Goal: Task Accomplishment & Management: Use online tool/utility

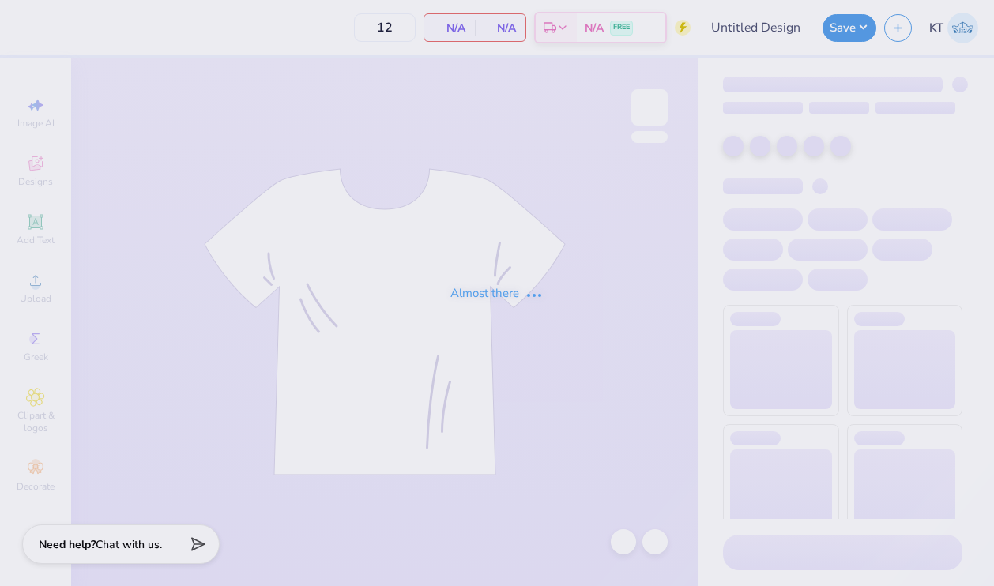
type input "50"
type input "heart shorts"
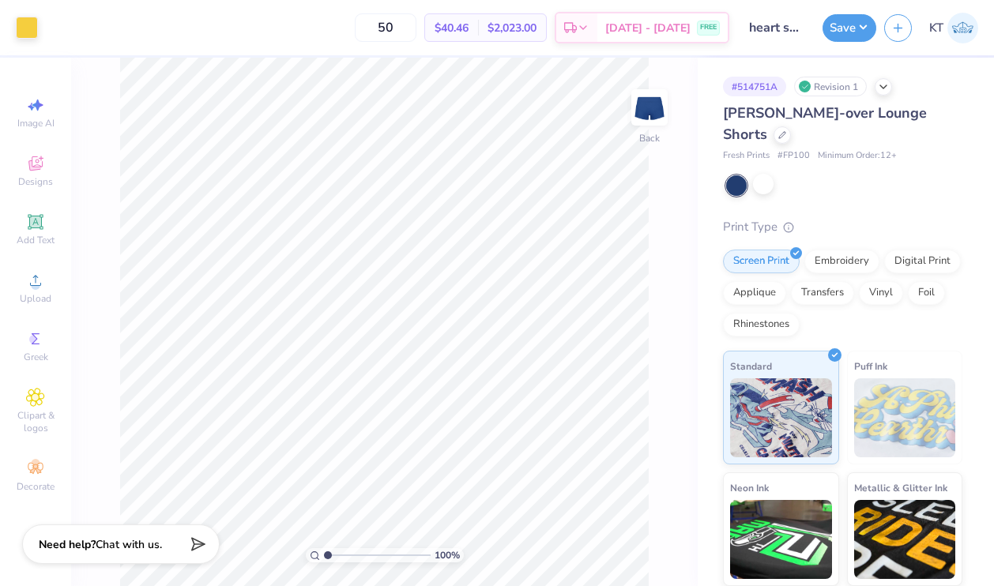
click at [772, 174] on div at bounding box center [763, 184] width 21 height 21
click at [769, 177] on div at bounding box center [763, 184] width 21 height 21
click at [759, 190] on div at bounding box center [763, 184] width 21 height 21
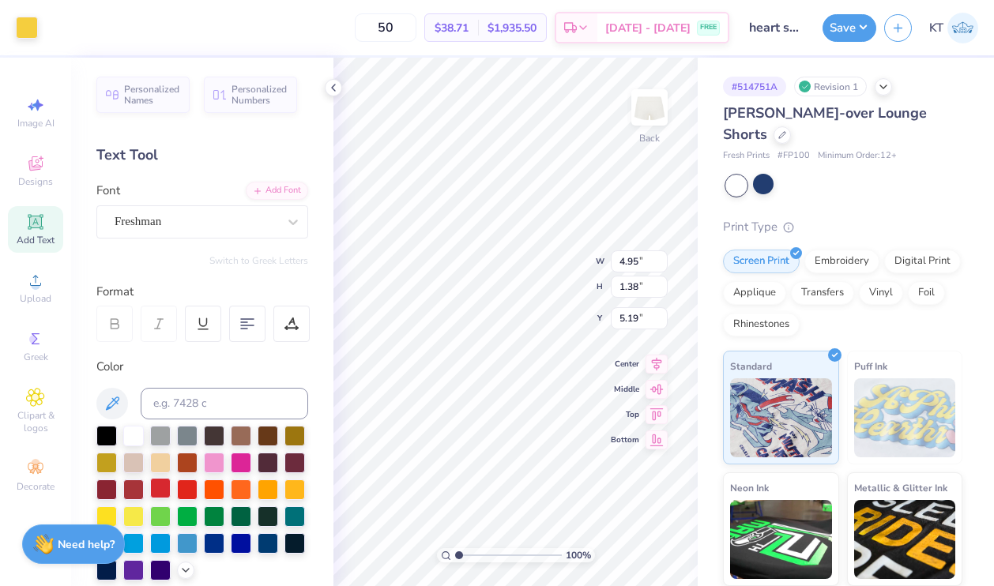
click at [167, 489] on div at bounding box center [160, 488] width 21 height 21
click at [159, 491] on div at bounding box center [160, 488] width 21 height 21
click at [330, 89] on icon at bounding box center [333, 87] width 13 height 13
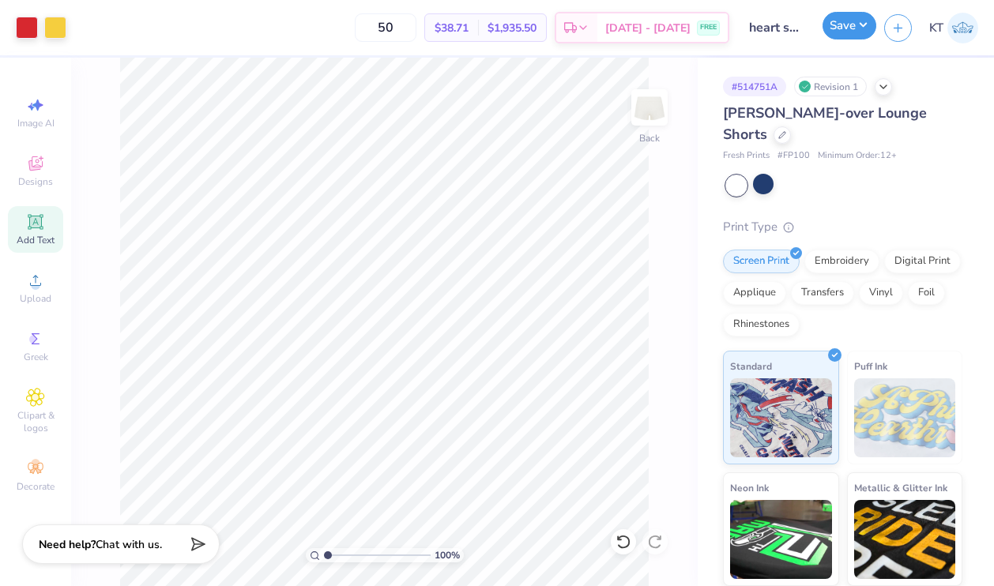
click at [838, 20] on button "Save" at bounding box center [850, 26] width 54 height 28
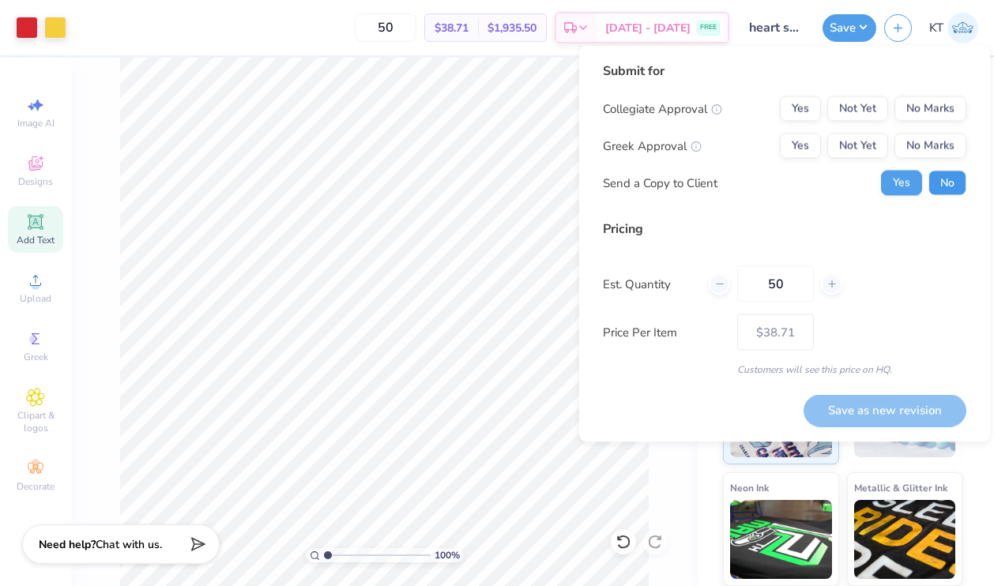
click at [953, 185] on button "No" at bounding box center [948, 183] width 38 height 25
click at [785, 149] on button "Yes" at bounding box center [800, 146] width 41 height 25
click at [909, 95] on div "Submit for Collegiate Approval Yes Not Yet No Marks Greek Approval Yes Not Yet …" at bounding box center [785, 135] width 364 height 146
click at [909, 98] on button "No Marks" at bounding box center [931, 108] width 72 height 25
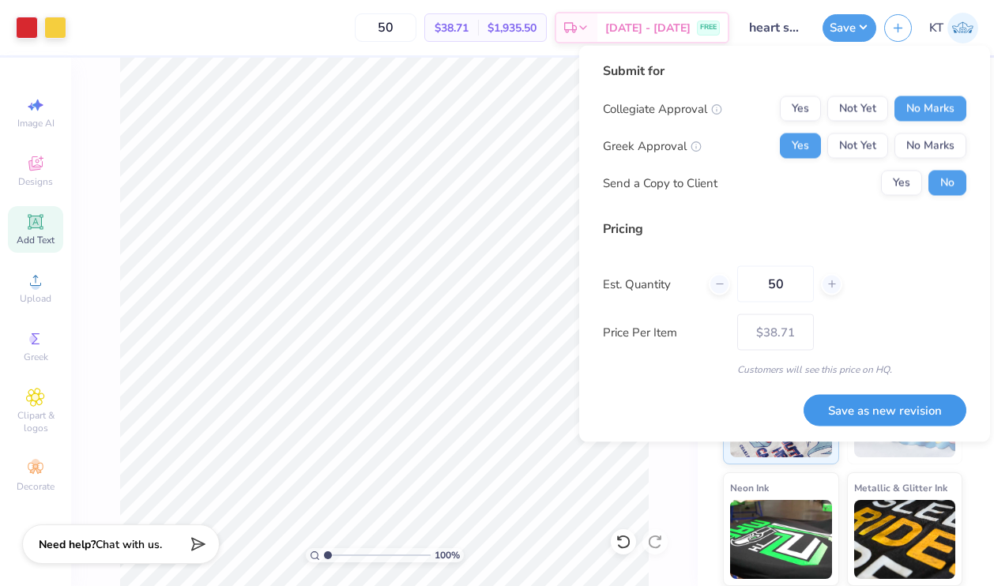
click at [846, 413] on button "Save as new revision" at bounding box center [885, 410] width 163 height 32
type input "$38.71"
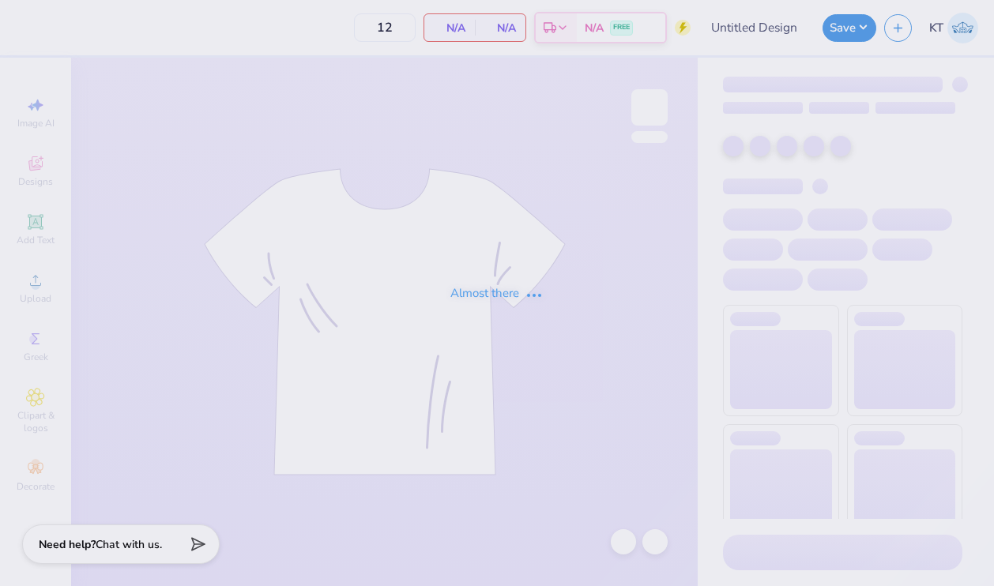
type input "heart shorts"
type input "50"
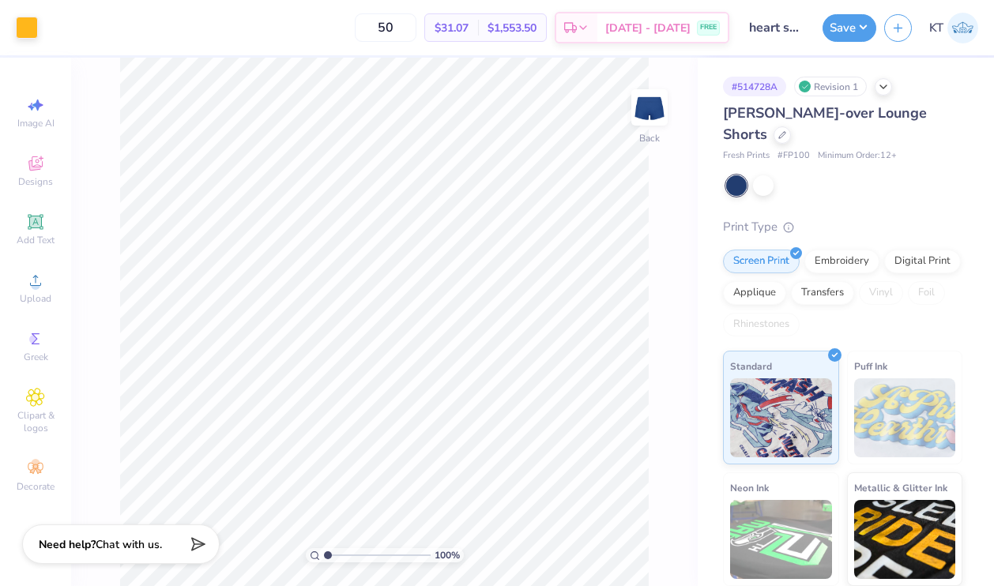
click at [782, 184] on div at bounding box center [844, 185] width 236 height 21
click at [776, 184] on div at bounding box center [844, 185] width 236 height 21
click at [767, 179] on div at bounding box center [763, 184] width 21 height 21
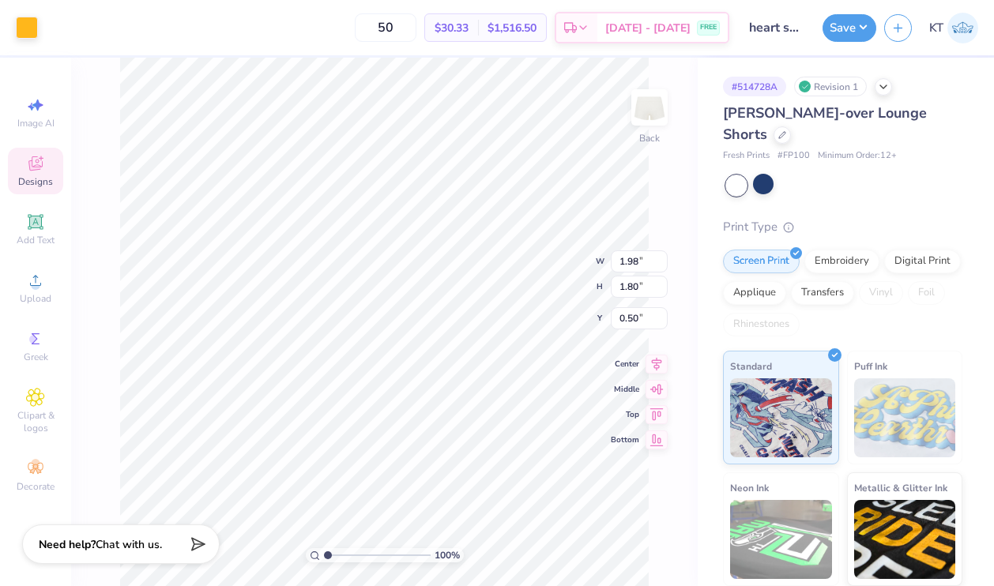
click at [40, 154] on icon at bounding box center [35, 163] width 19 height 19
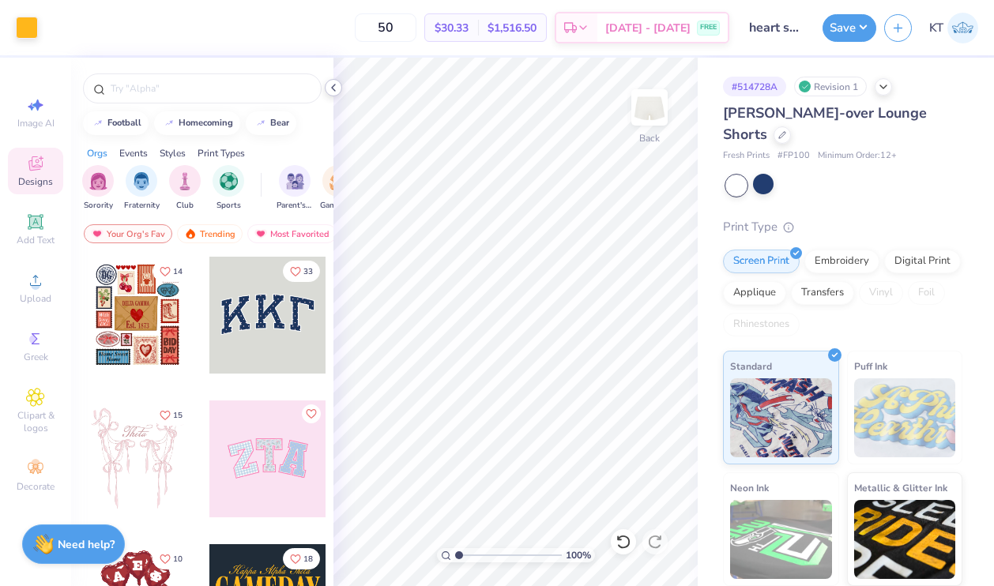
click at [326, 85] on div at bounding box center [333, 87] width 17 height 17
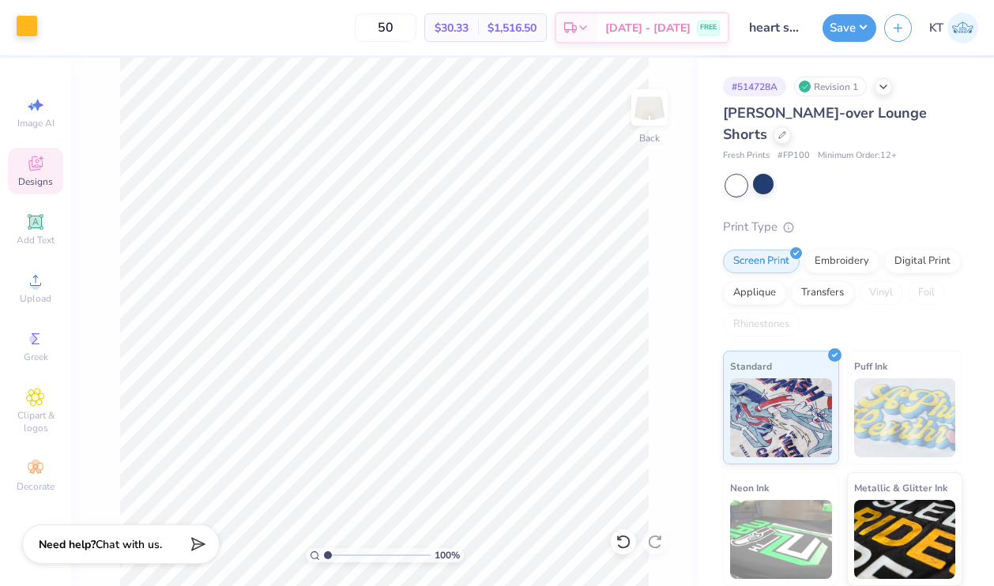
click at [21, 36] on div at bounding box center [27, 26] width 22 height 22
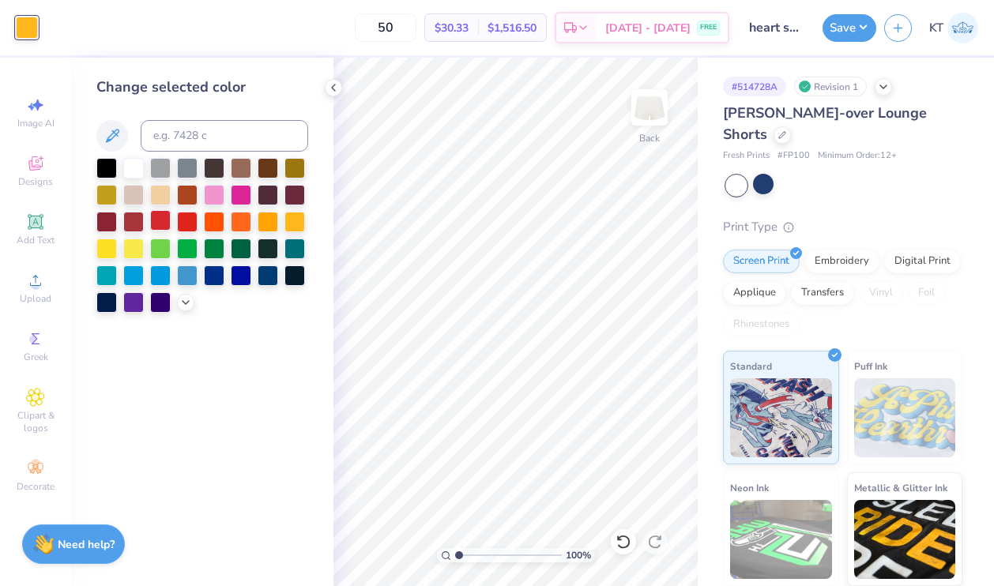
click at [169, 224] on div at bounding box center [160, 220] width 21 height 21
click at [327, 85] on icon at bounding box center [333, 87] width 13 height 13
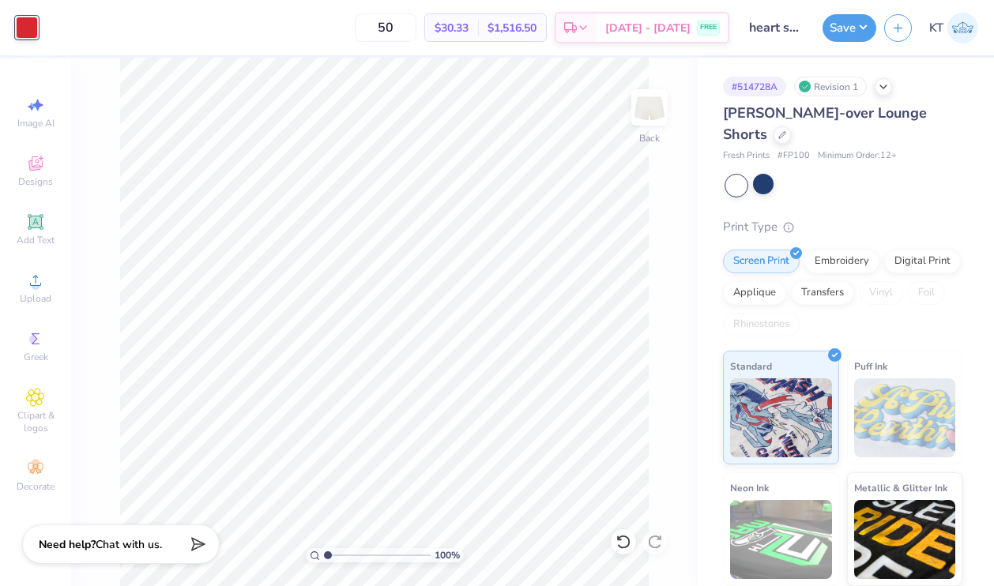
click at [859, 2] on div "Save KT" at bounding box center [908, 27] width 171 height 55
click at [856, 23] on button "Save" at bounding box center [850, 26] width 54 height 28
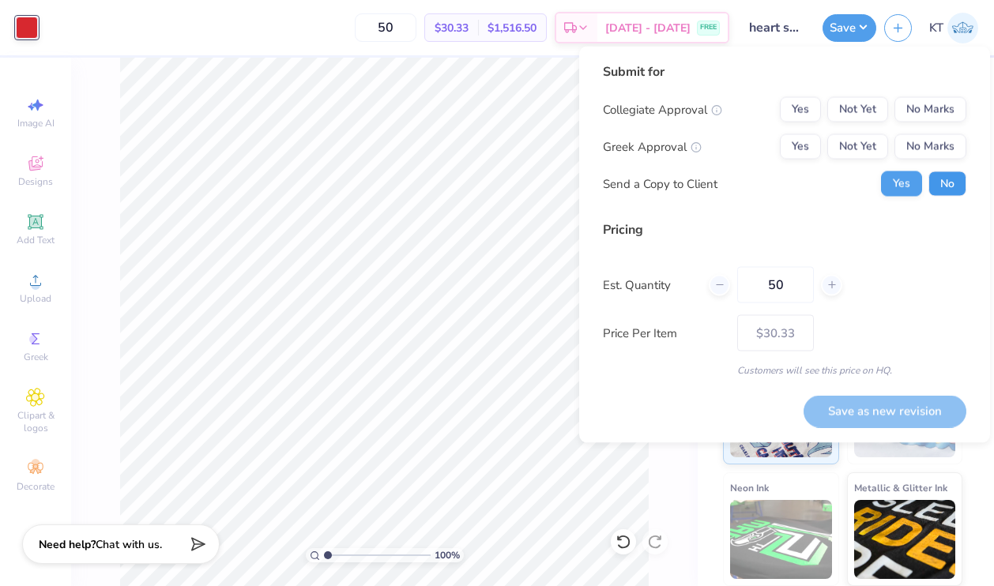
click at [937, 181] on button "No" at bounding box center [948, 183] width 38 height 25
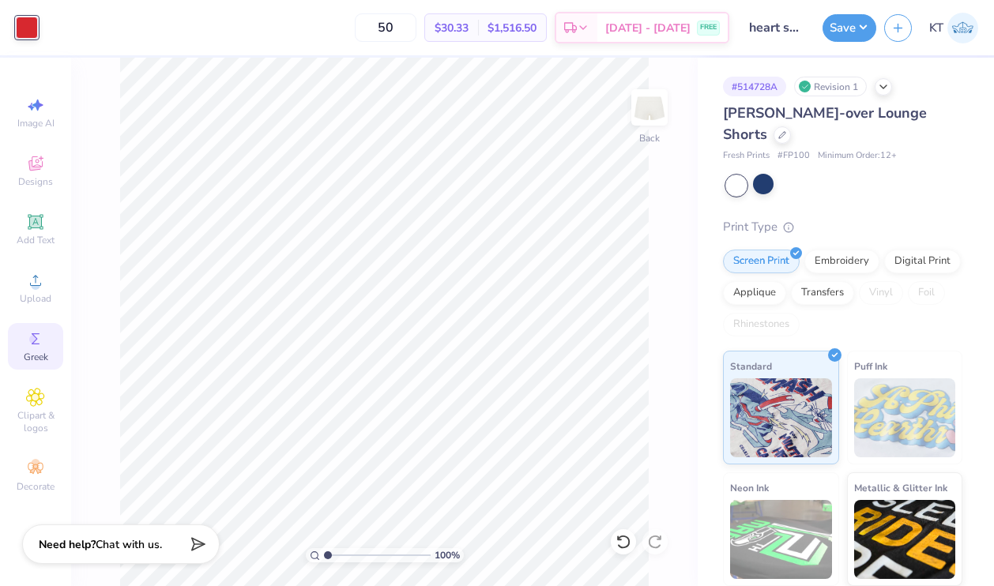
click at [28, 362] on div "Art colors 50 $30.33 Per Item $1,516.50 Total Est. Delivery Sep 15 - 18 FREE De…" at bounding box center [497, 293] width 994 height 586
click at [850, 41] on div "Save" at bounding box center [850, 28] width 54 height 28
click at [851, 40] on div "Save" at bounding box center [850, 28] width 54 height 28
click at [851, 31] on button "Save" at bounding box center [850, 26] width 54 height 28
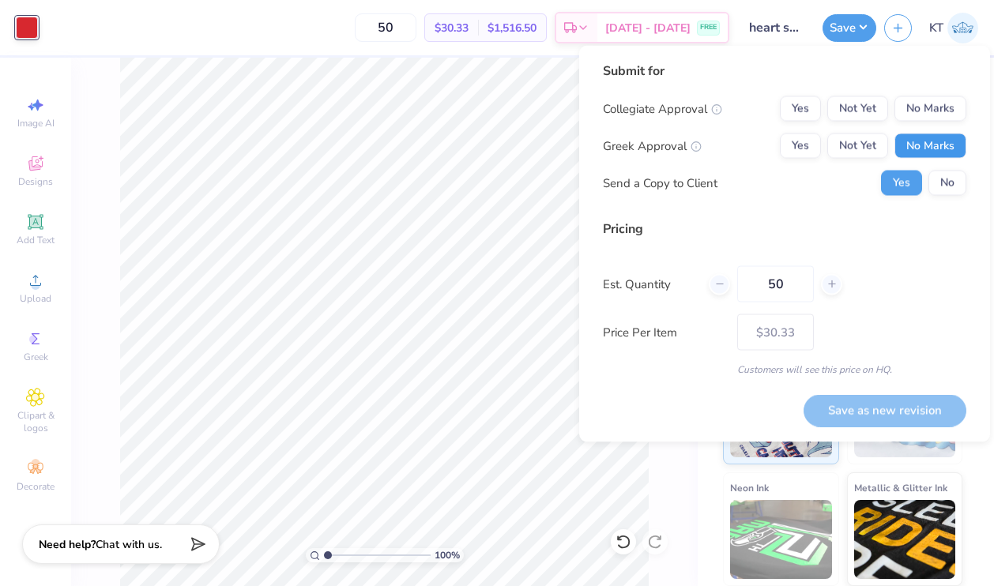
click at [946, 142] on button "No Marks" at bounding box center [931, 146] width 72 height 25
click at [942, 114] on button "No Marks" at bounding box center [931, 108] width 72 height 25
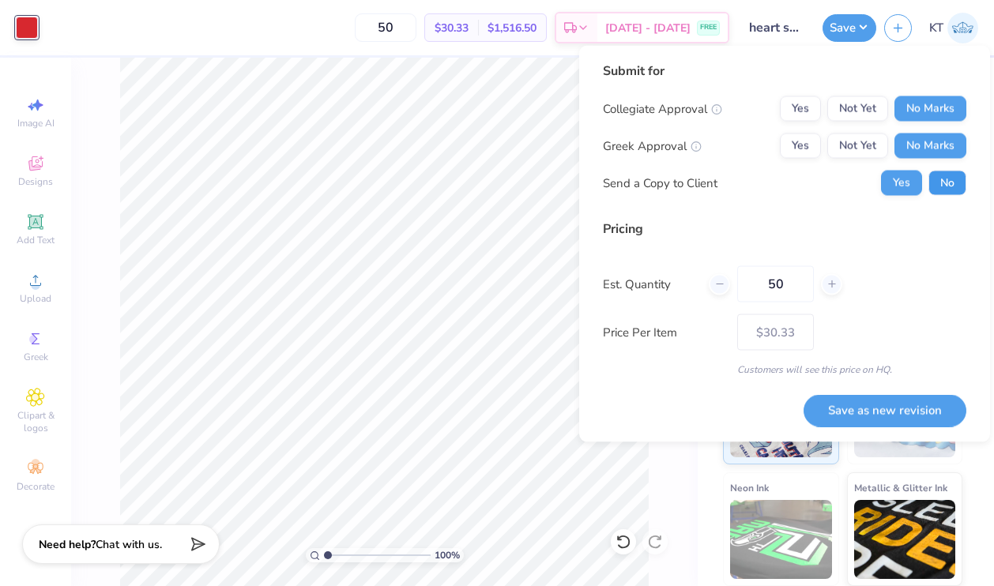
click at [936, 175] on button "No" at bounding box center [948, 183] width 38 height 25
click at [869, 416] on button "Save as new revision" at bounding box center [885, 410] width 163 height 32
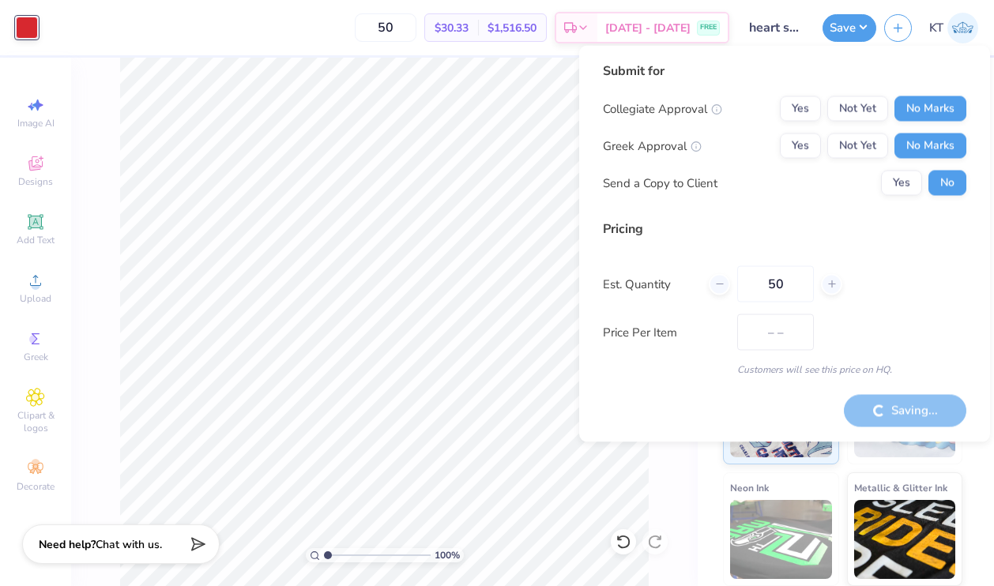
type input "$30.33"
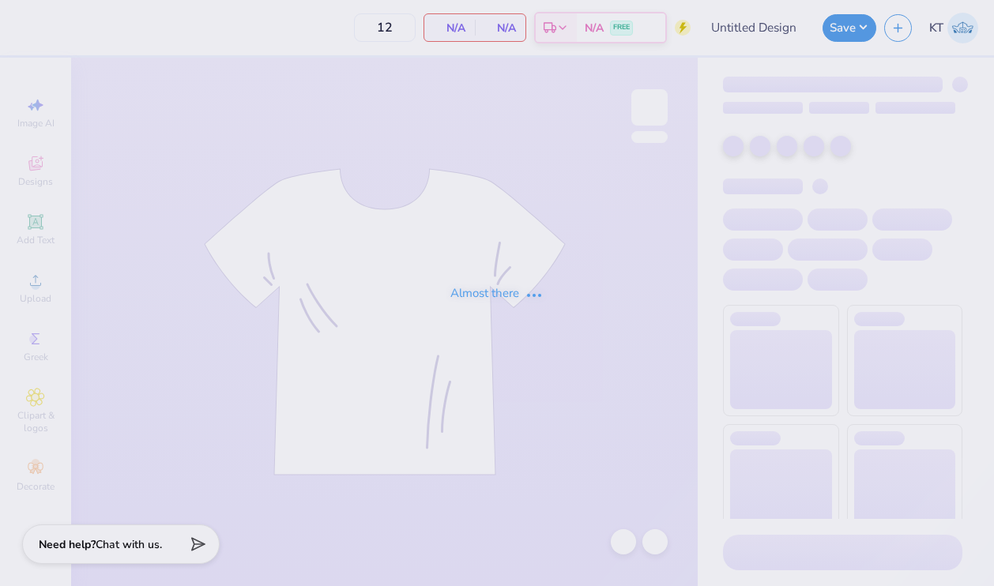
type input "Fight on shorts 2"
type input "50"
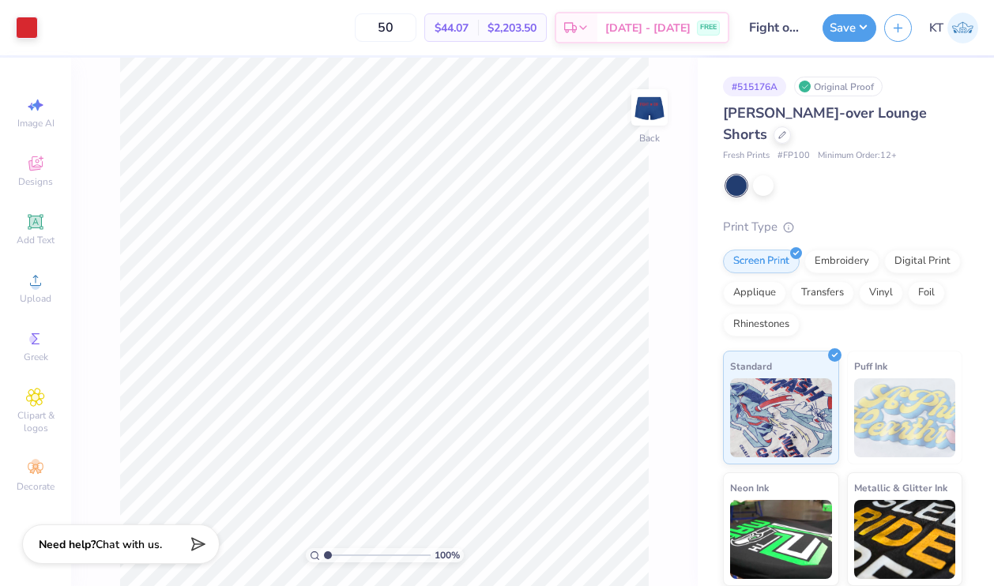
click at [776, 183] on div at bounding box center [844, 185] width 236 height 21
click at [771, 182] on div at bounding box center [763, 184] width 21 height 21
click at [652, 132] on img at bounding box center [649, 107] width 63 height 63
click at [25, 25] on div at bounding box center [27, 26] width 22 height 22
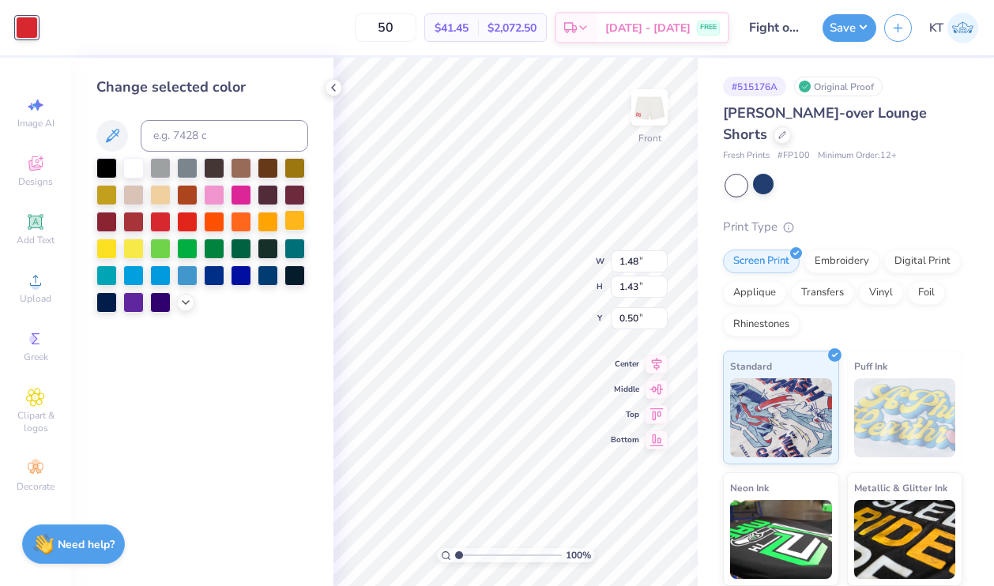
click at [292, 220] on div at bounding box center [294, 220] width 21 height 21
click at [328, 80] on div at bounding box center [333, 87] width 17 height 17
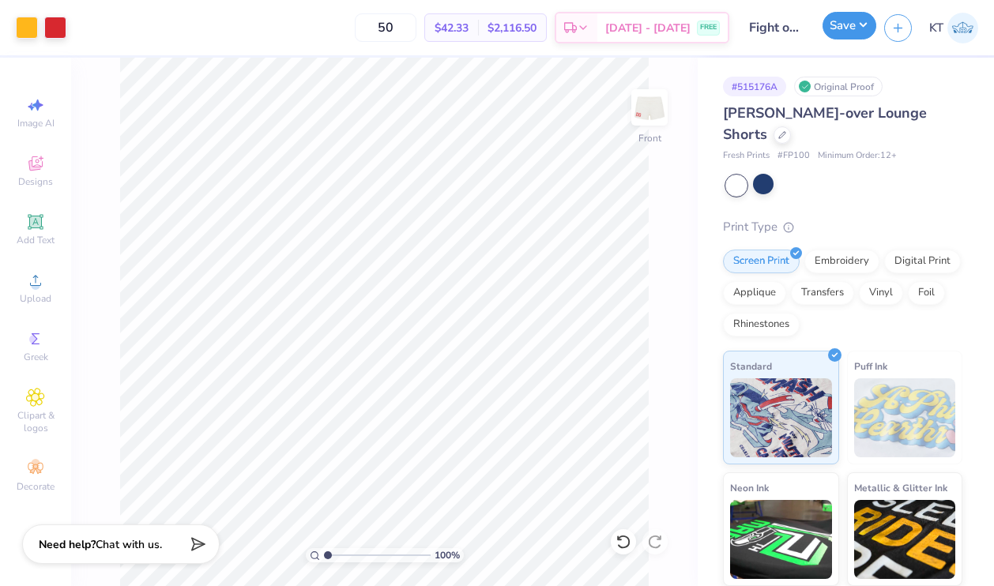
click at [827, 23] on button "Save" at bounding box center [850, 26] width 54 height 28
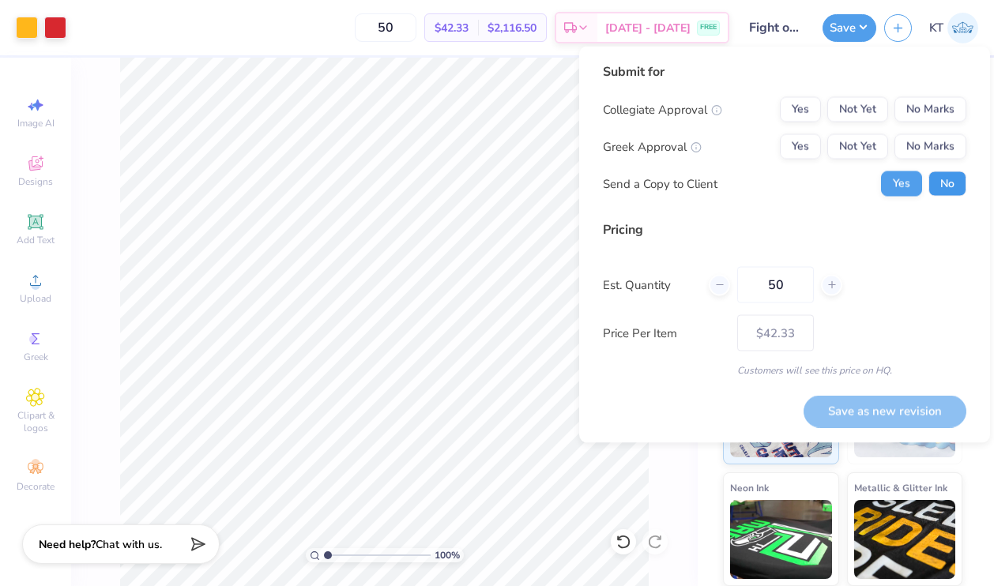
click at [930, 175] on button "No" at bounding box center [948, 183] width 38 height 25
click at [828, 145] on button "Not Yet" at bounding box center [857, 146] width 61 height 25
click at [808, 143] on button "Yes" at bounding box center [800, 146] width 41 height 25
click at [913, 125] on div "Collegiate Approval Yes Not Yet No Marks Greek Approval Yes Not Yet No Marks Se…" at bounding box center [785, 147] width 364 height 100
click at [913, 119] on button "No Marks" at bounding box center [931, 109] width 72 height 25
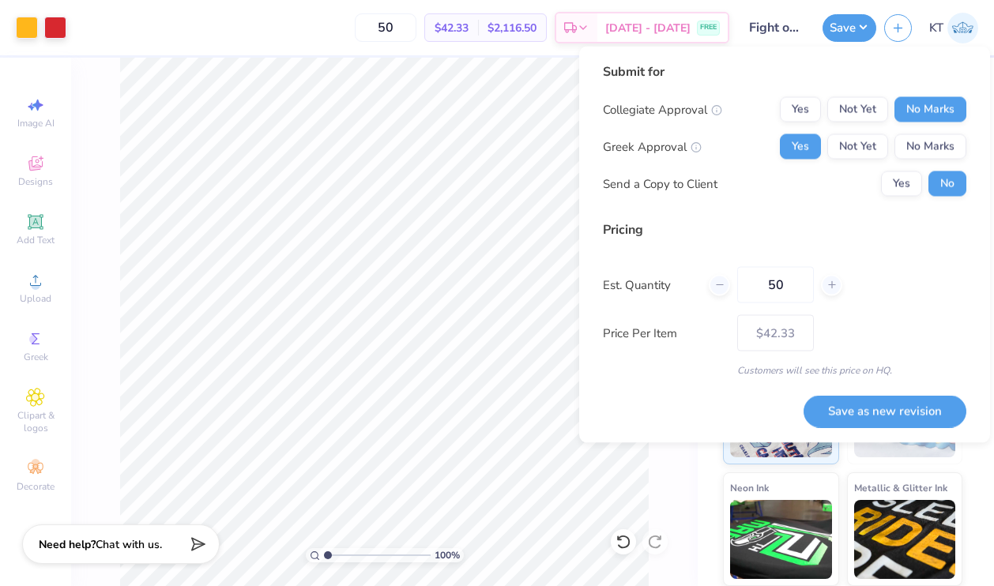
click at [846, 439] on div "Submit for Collegiate Approval Yes Not Yet No Marks Greek Approval Yes Not Yet …" at bounding box center [784, 245] width 411 height 397
click at [849, 419] on button "Save as new revision" at bounding box center [885, 411] width 163 height 32
type input "– –"
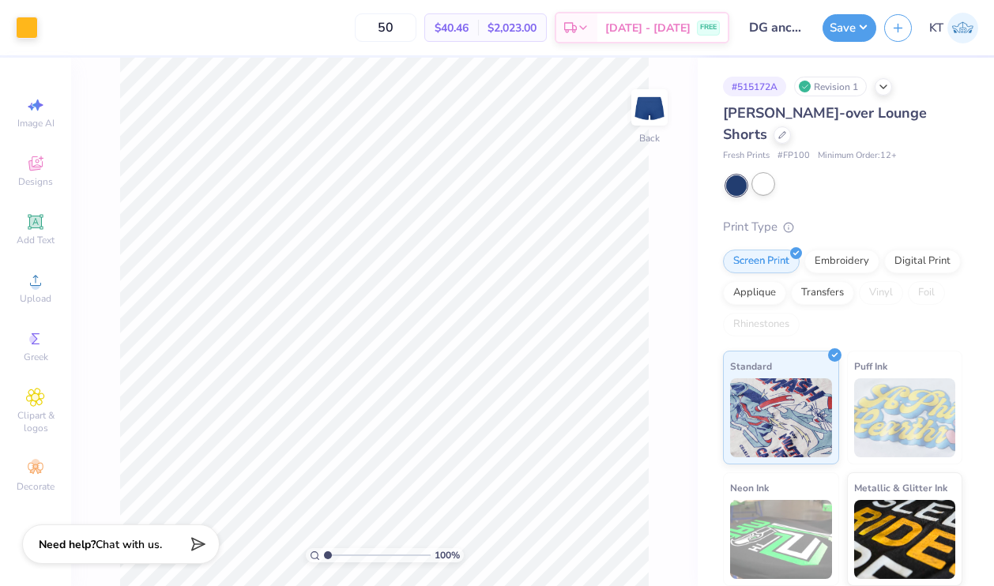
click at [764, 183] on div at bounding box center [763, 184] width 21 height 21
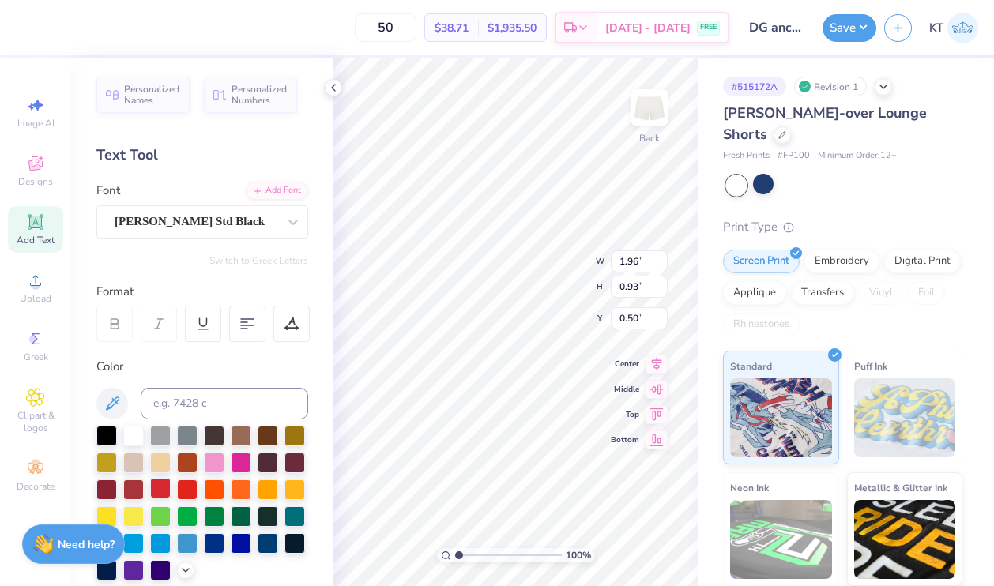
click at [171, 495] on div at bounding box center [160, 488] width 21 height 21
click at [333, 88] on icon at bounding box center [333, 87] width 13 height 13
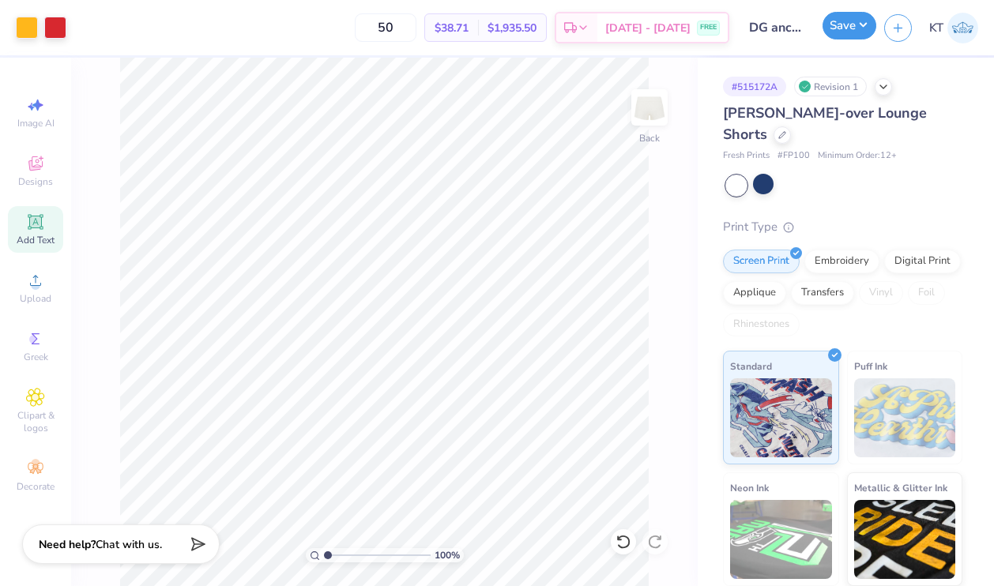
click at [853, 24] on button "Save" at bounding box center [850, 26] width 54 height 28
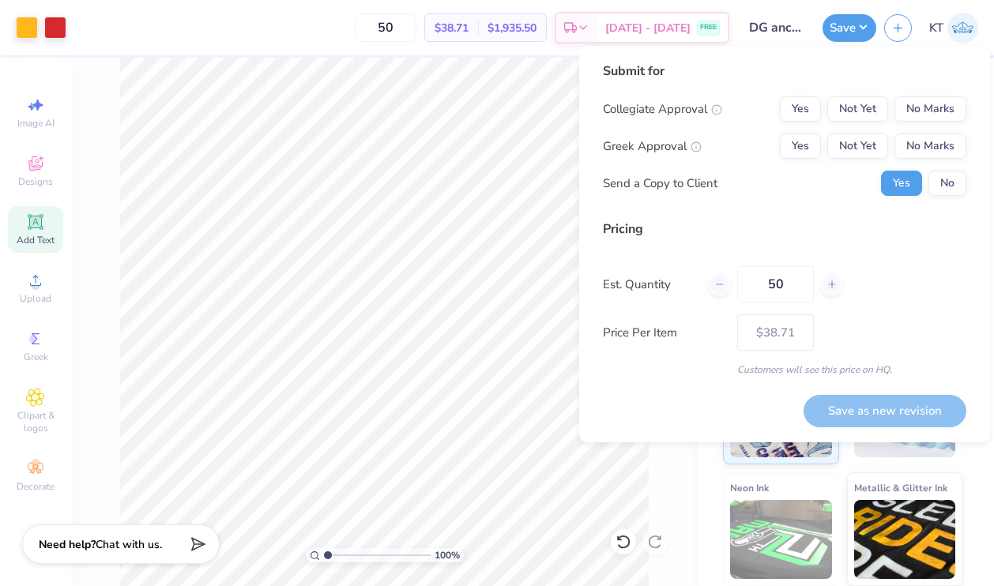
click at [974, 180] on div "Submit for Collegiate Approval Yes Not Yet No Marks Greek Approval Yes Not Yet …" at bounding box center [784, 244] width 411 height 397
click at [948, 180] on button "No" at bounding box center [948, 183] width 38 height 25
click at [786, 150] on button "Yes" at bounding box center [800, 146] width 41 height 25
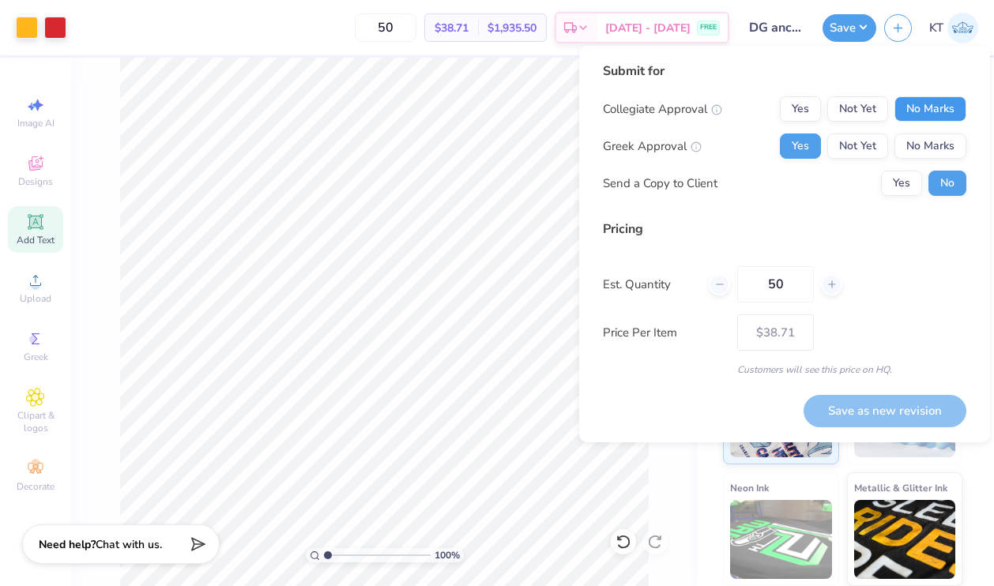
click at [947, 115] on button "No Marks" at bounding box center [931, 108] width 72 height 25
click at [849, 443] on div "Puff Ink" at bounding box center [905, 408] width 116 height 114
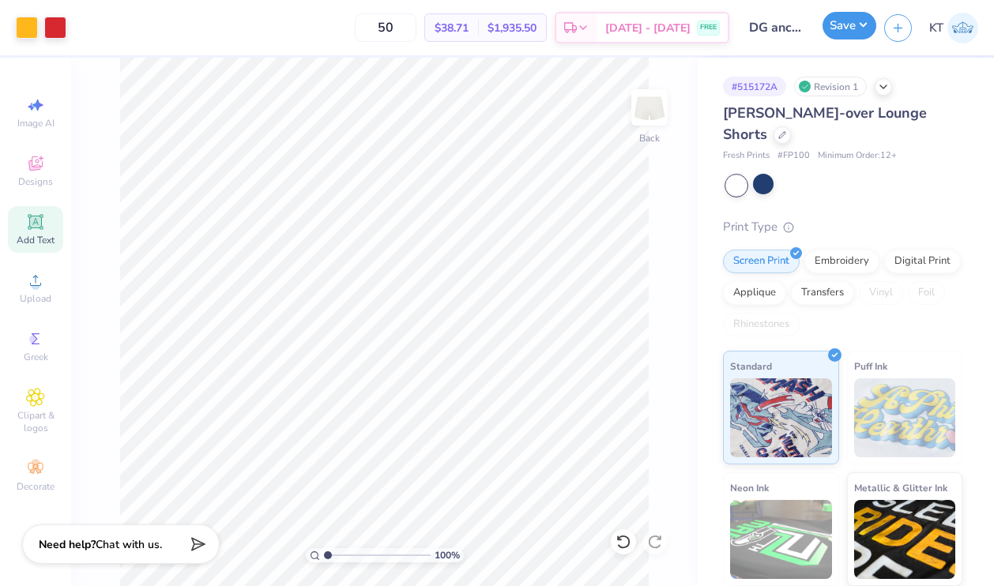
click at [827, 36] on button "Save" at bounding box center [850, 26] width 54 height 28
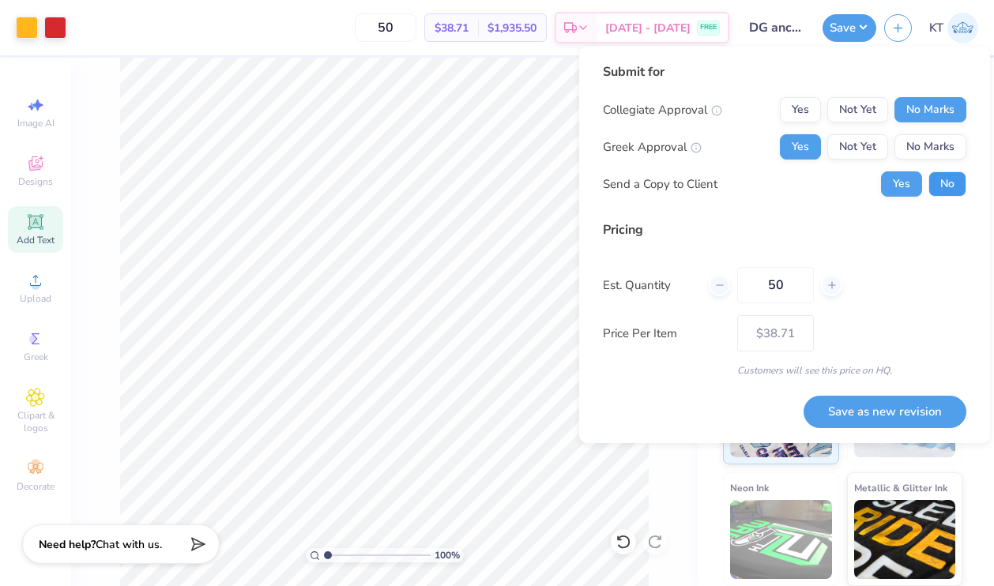
click at [940, 180] on button "No" at bounding box center [948, 183] width 38 height 25
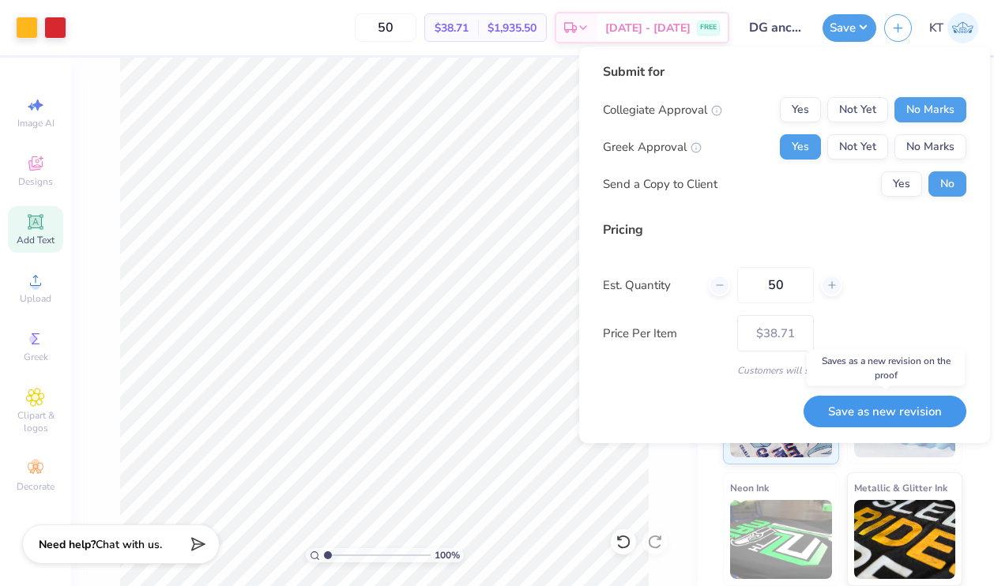
click at [895, 413] on button "Save as new revision" at bounding box center [885, 412] width 163 height 32
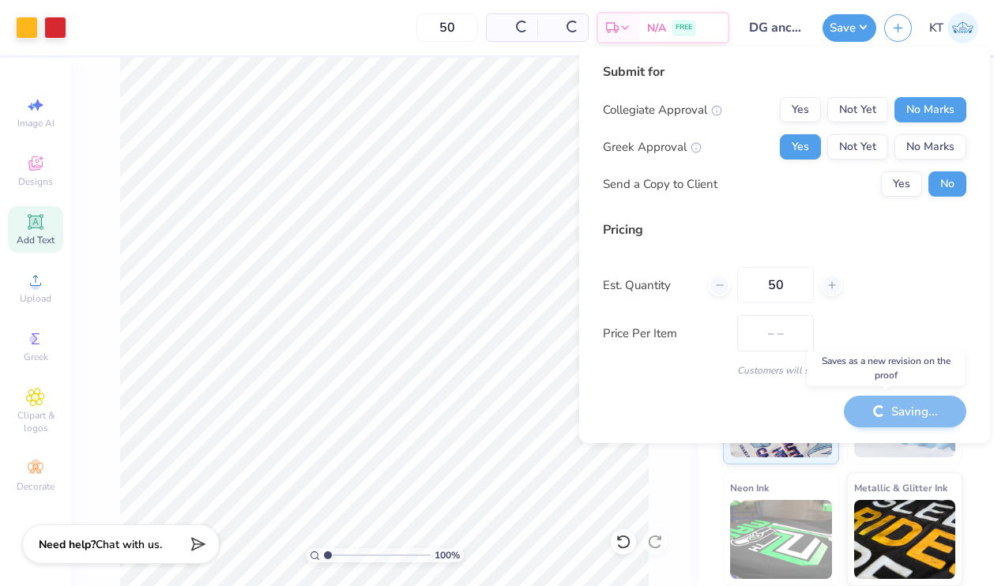
type input "$38.71"
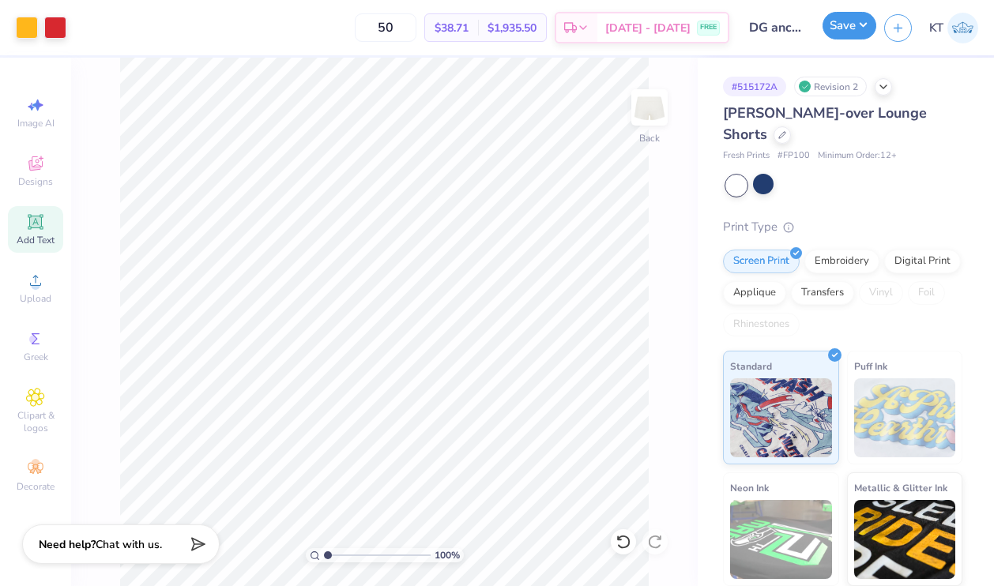
click at [853, 27] on button "Save" at bounding box center [850, 26] width 54 height 28
